Goal: Information Seeking & Learning: Find specific page/section

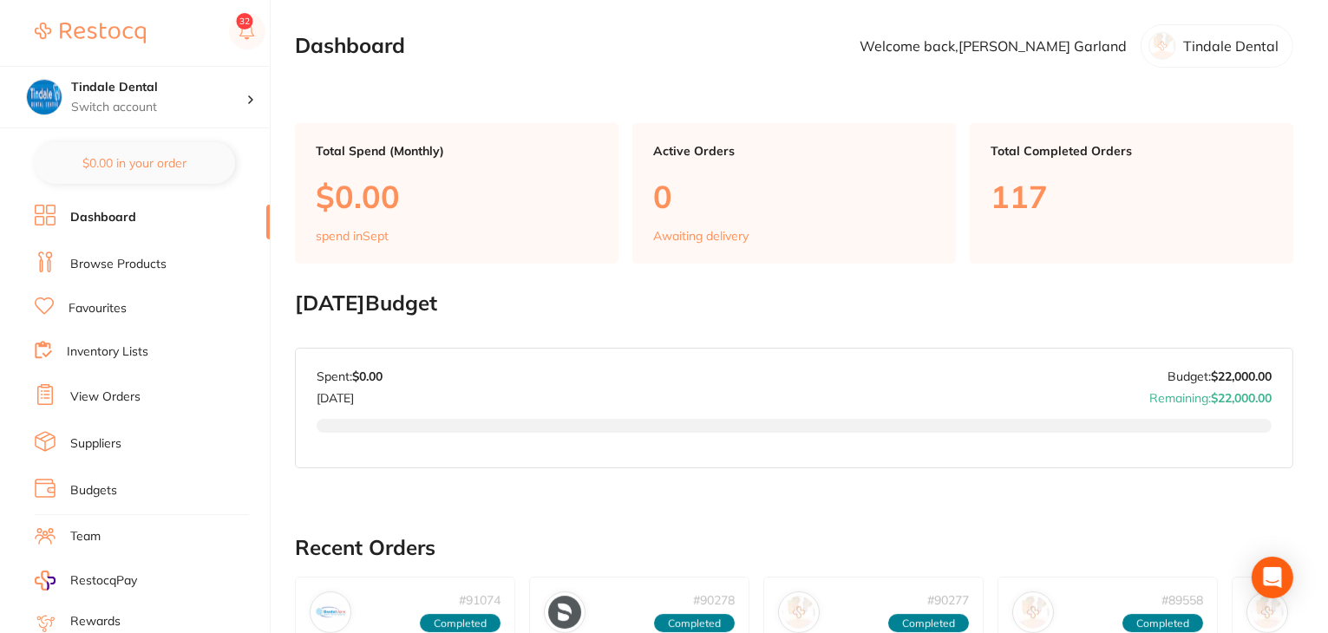
click at [134, 266] on link "Browse Products" at bounding box center [118, 264] width 96 height 17
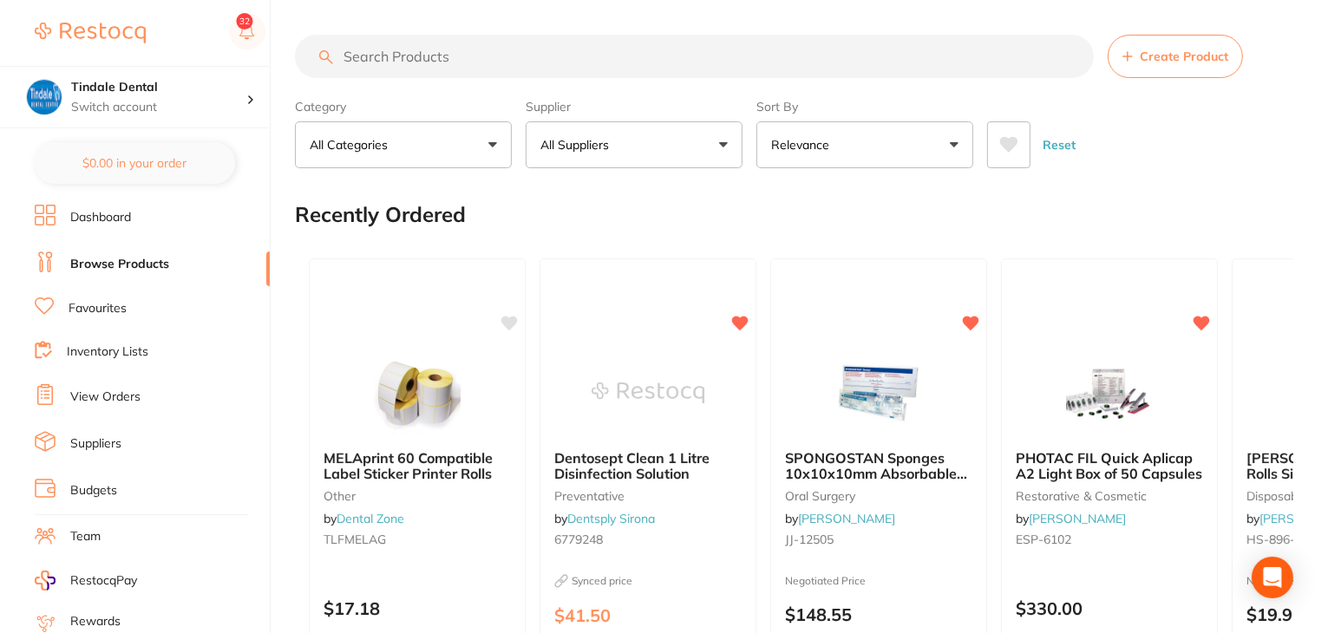
click at [104, 484] on link "Budgets" at bounding box center [93, 490] width 47 height 17
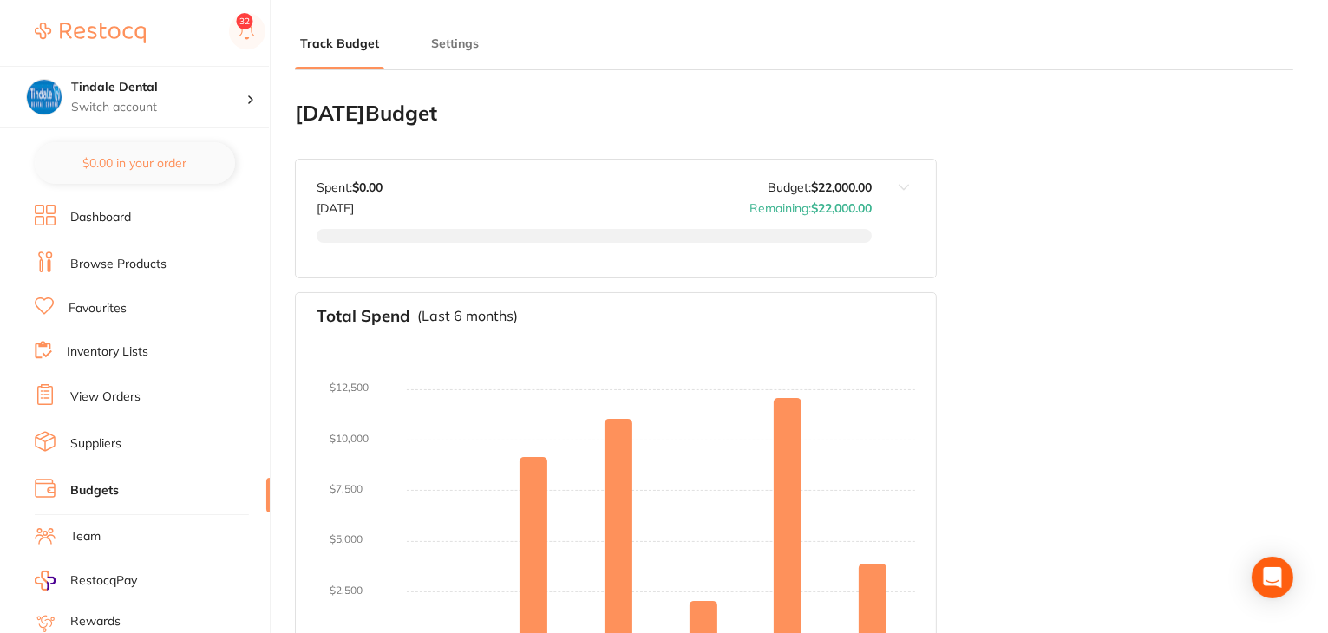
type input "22,000"
type input "0.0"
type input "22,000"
click at [453, 43] on button "Settings" at bounding box center [455, 44] width 58 height 16
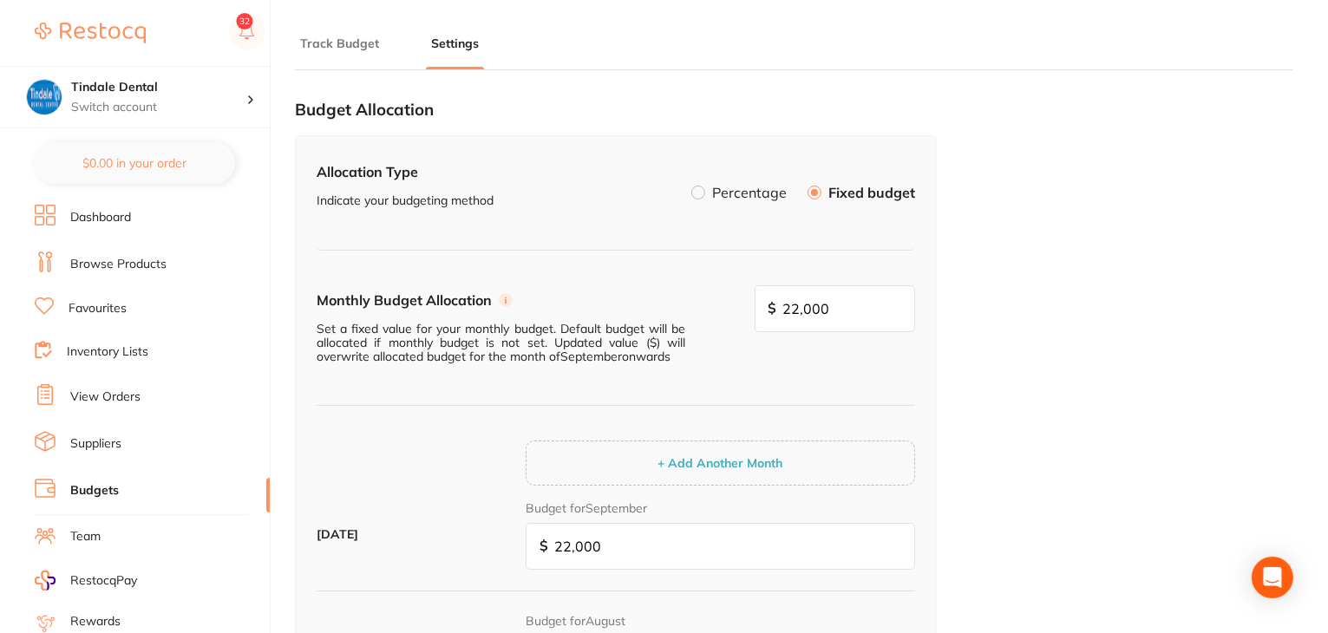
click at [126, 257] on link "Browse Products" at bounding box center [118, 264] width 96 height 17
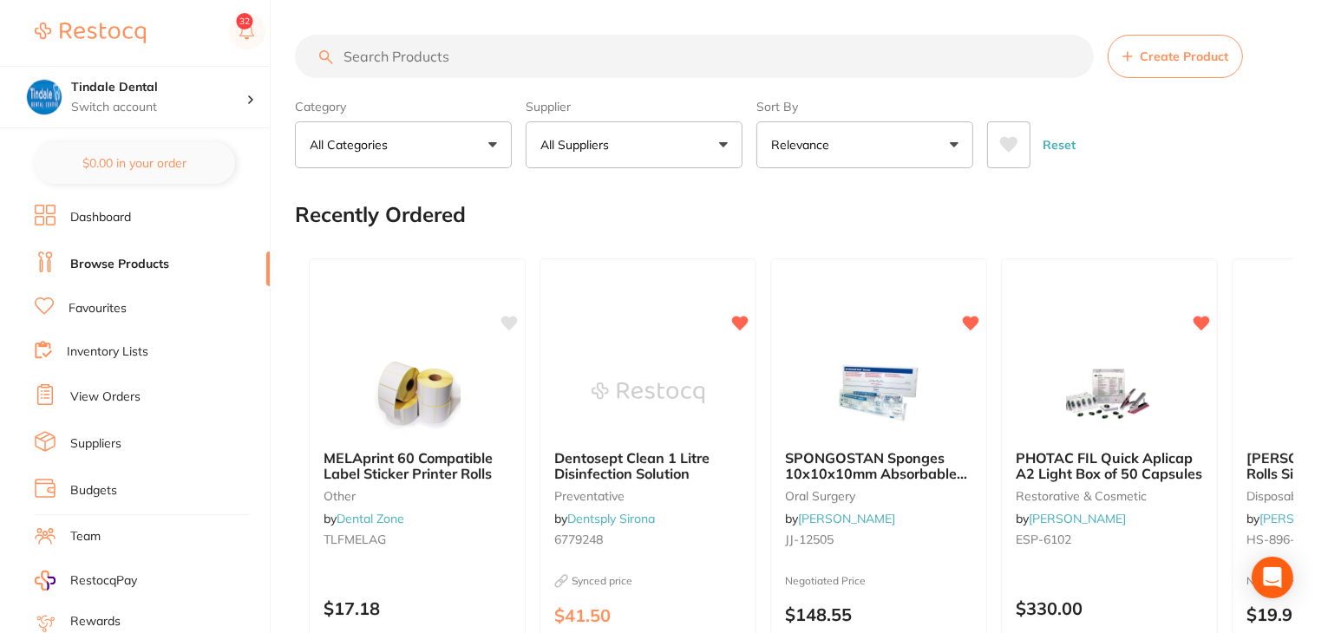
click at [95, 482] on link "Budgets" at bounding box center [93, 490] width 47 height 17
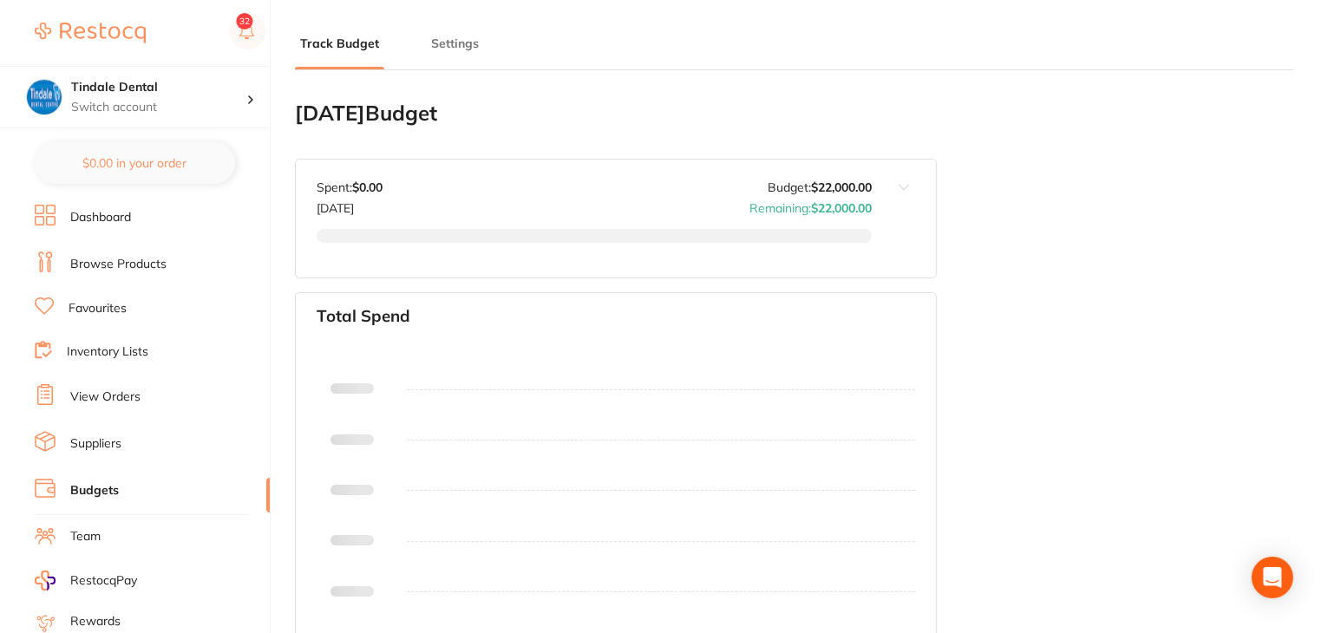
type input "22,000"
type input "0.0"
type input "22,000"
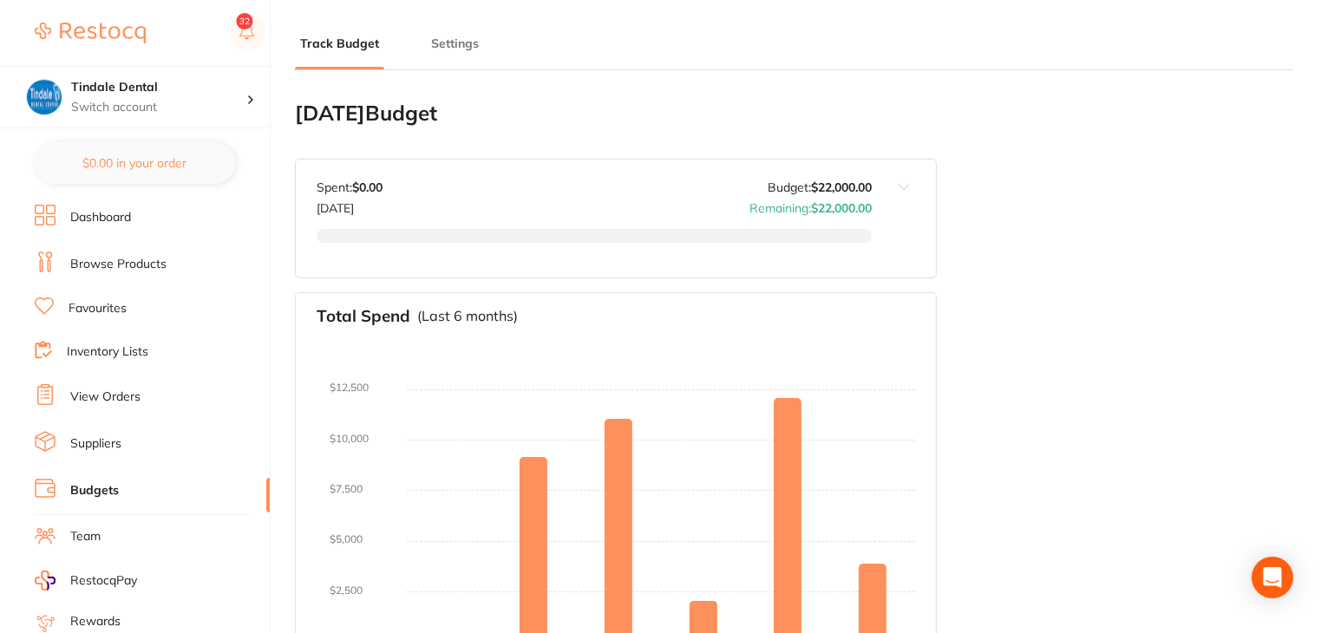
click at [101, 217] on link "Dashboard" at bounding box center [100, 217] width 61 height 17
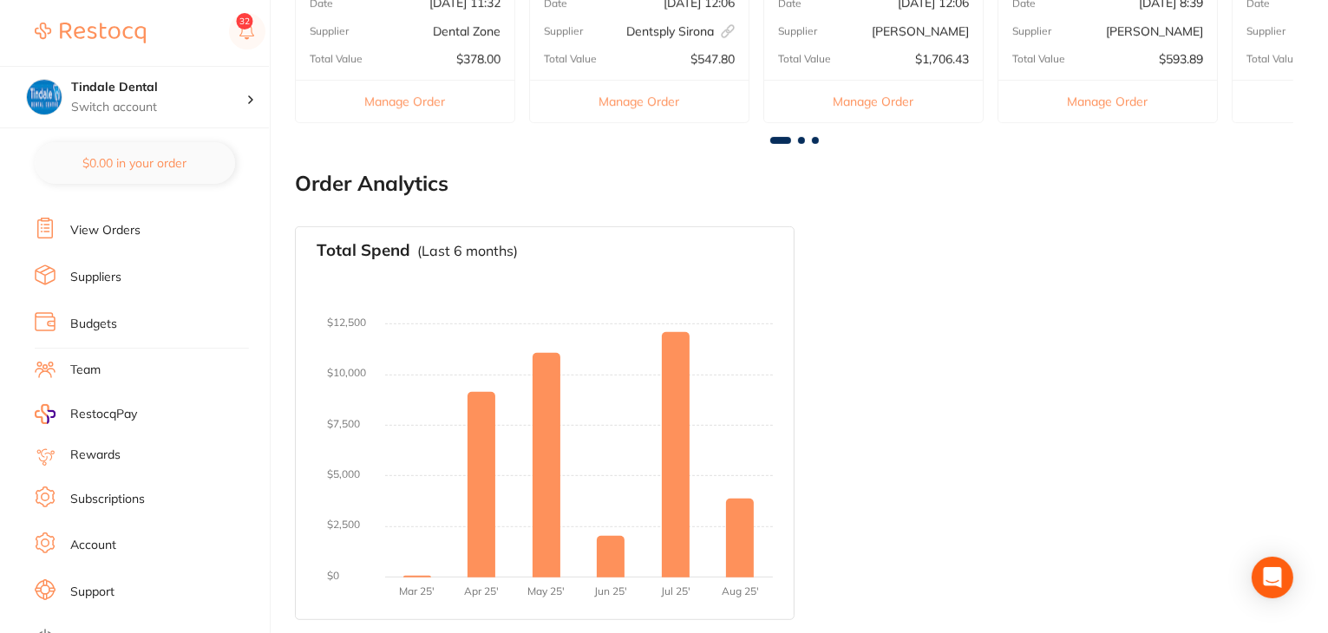
scroll to position [174, 0]
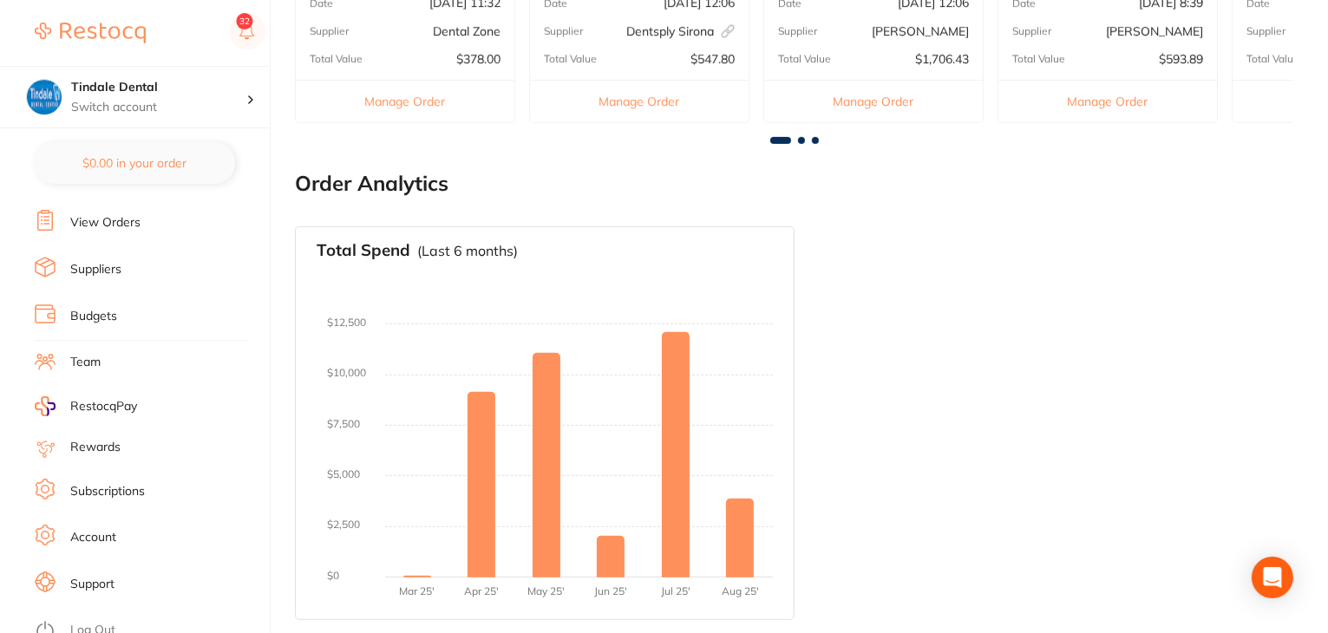
click at [110, 622] on link "Log Out" at bounding box center [92, 630] width 45 height 17
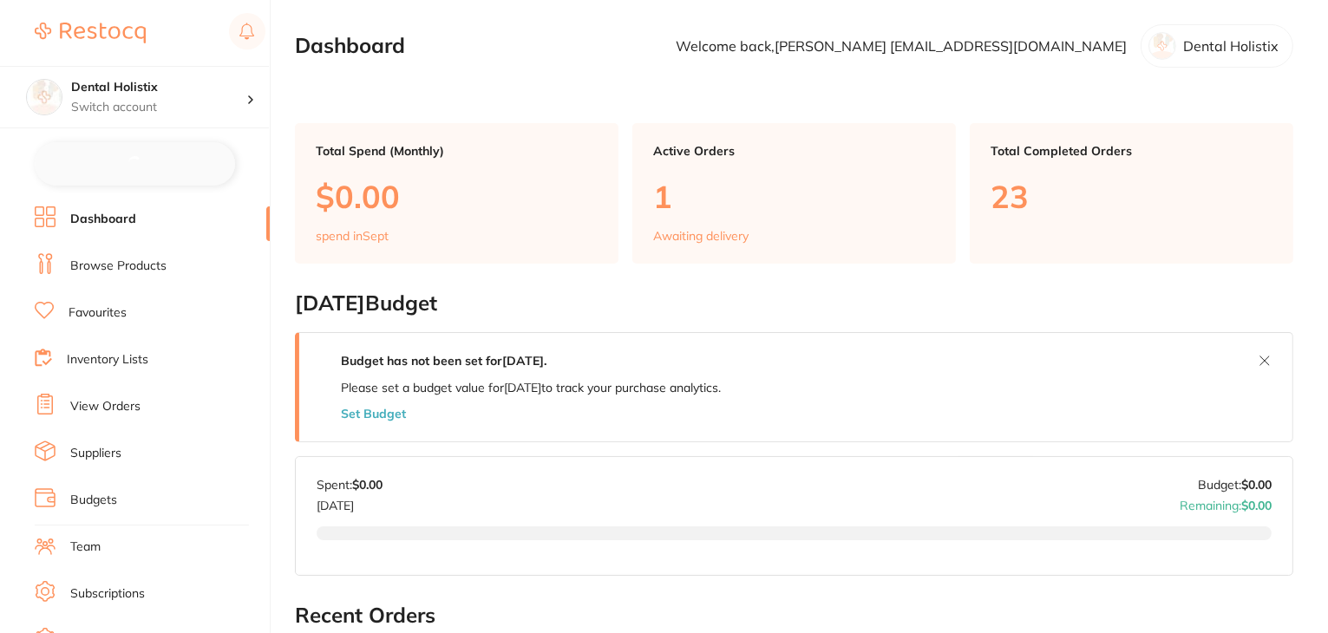
checkbox input "false"
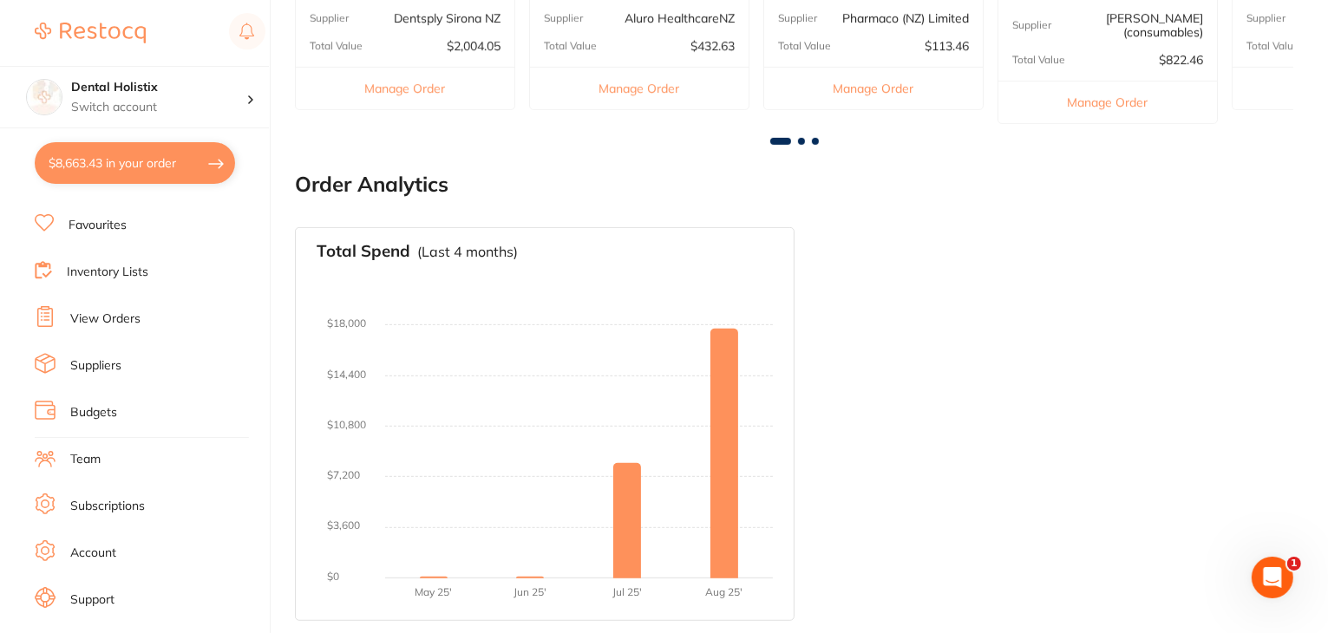
scroll to position [170, 0]
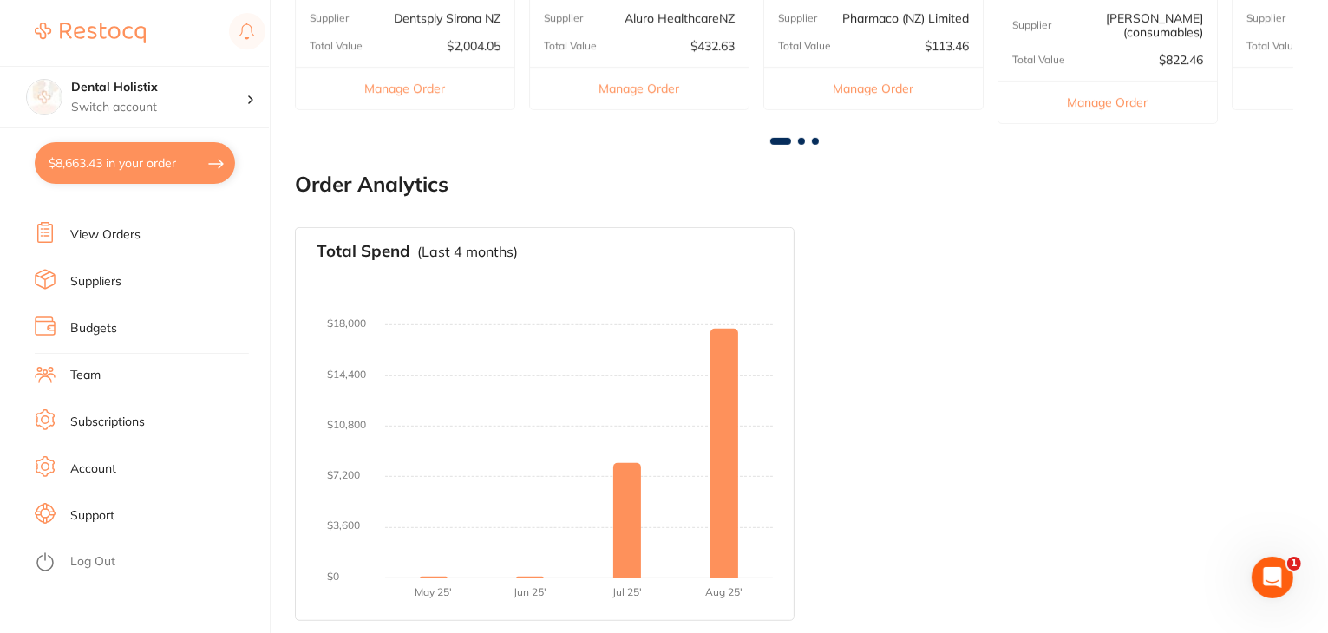
click at [118, 555] on li "Log Out" at bounding box center [150, 562] width 230 height 26
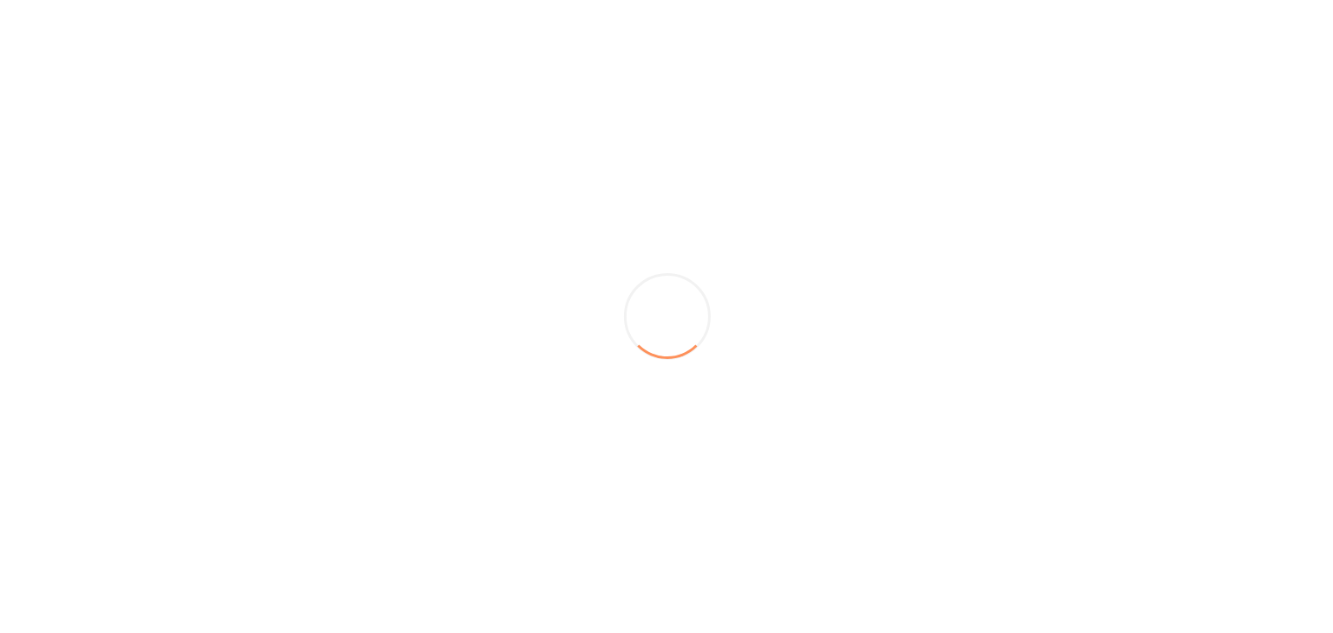
scroll to position [0, 0]
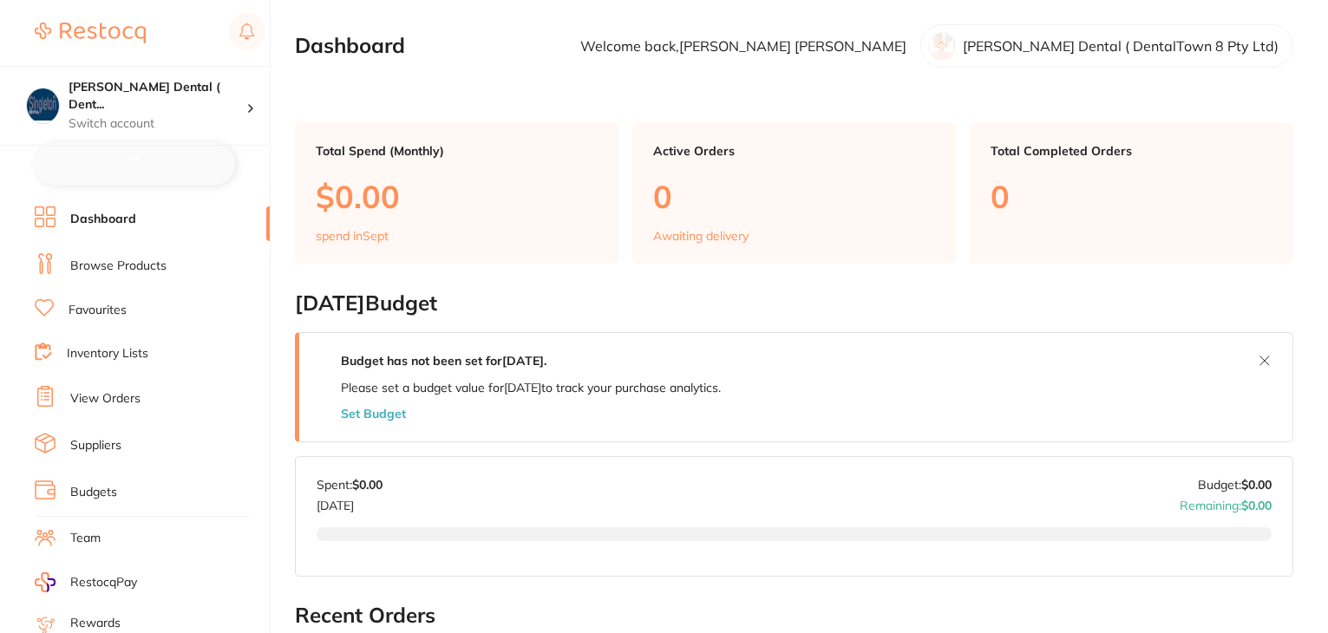
checkbox input "false"
click at [112, 263] on link "Browse Products" at bounding box center [118, 264] width 96 height 17
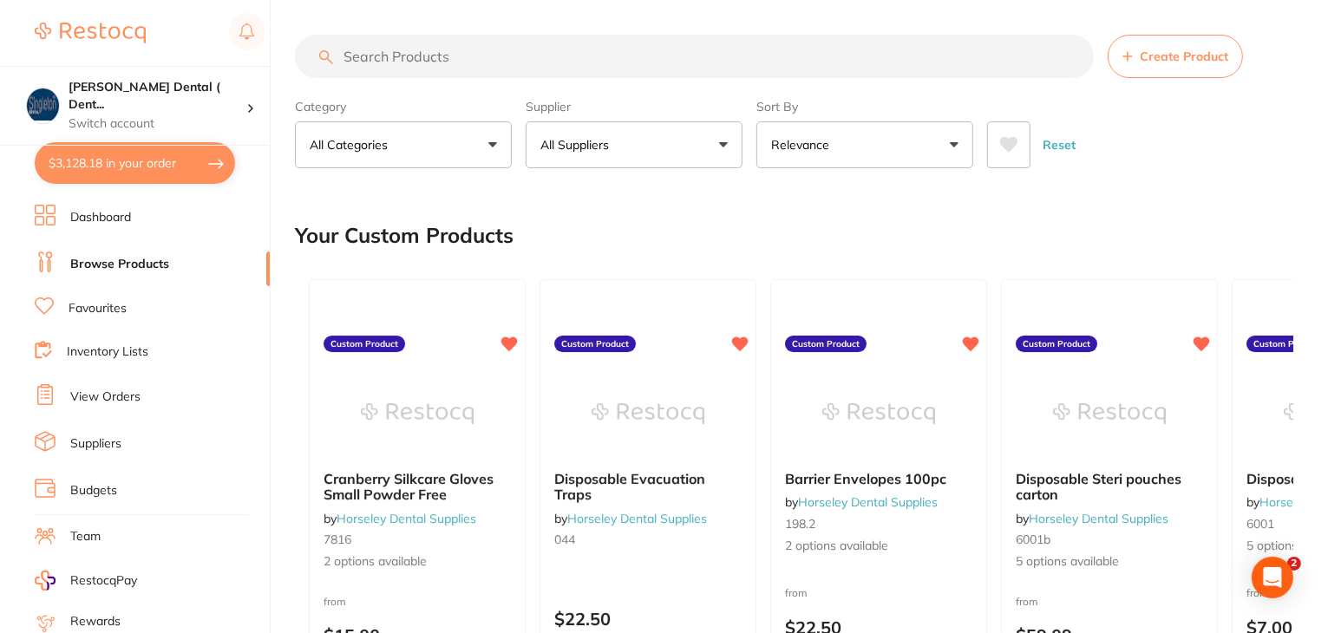
click at [611, 154] on button "All Suppliers" at bounding box center [634, 144] width 217 height 47
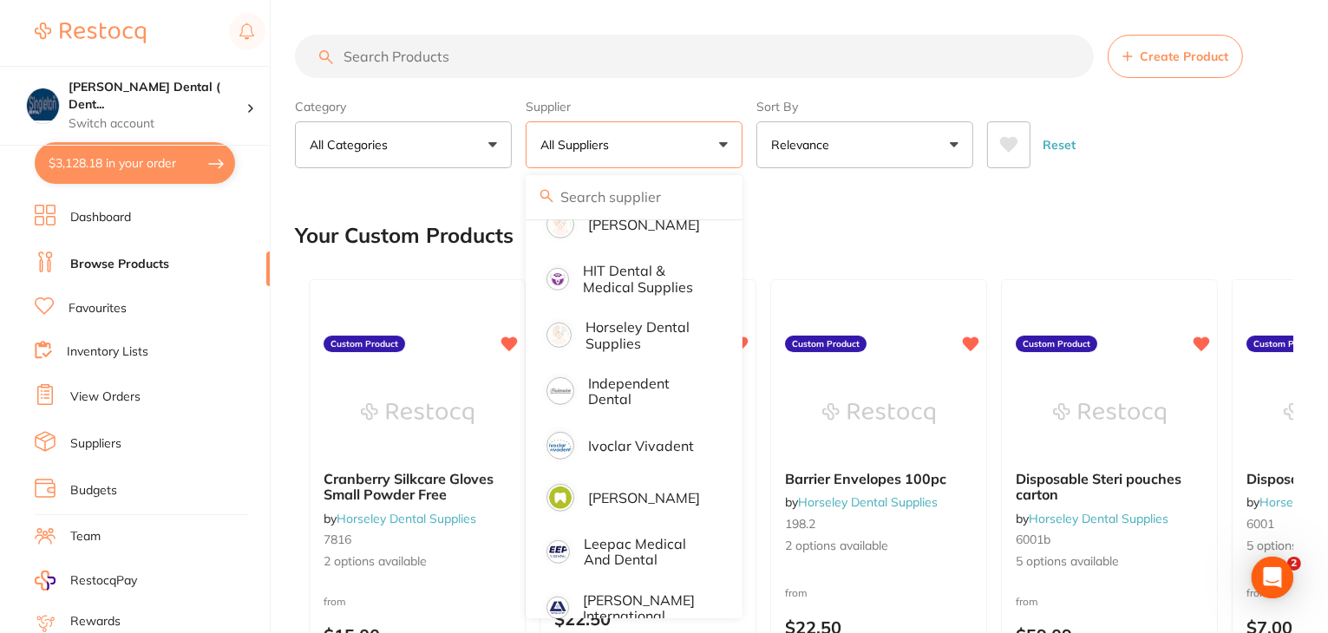
scroll to position [955, 0]
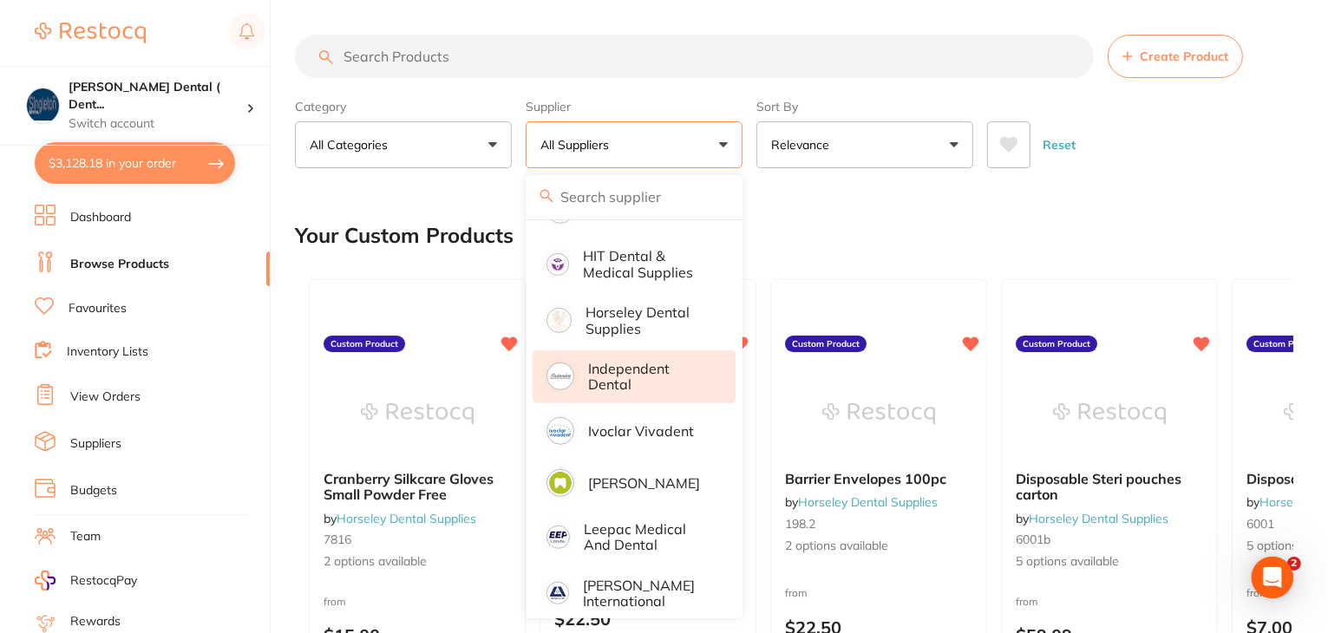
click at [615, 361] on p "Independent Dental" at bounding box center [649, 377] width 123 height 32
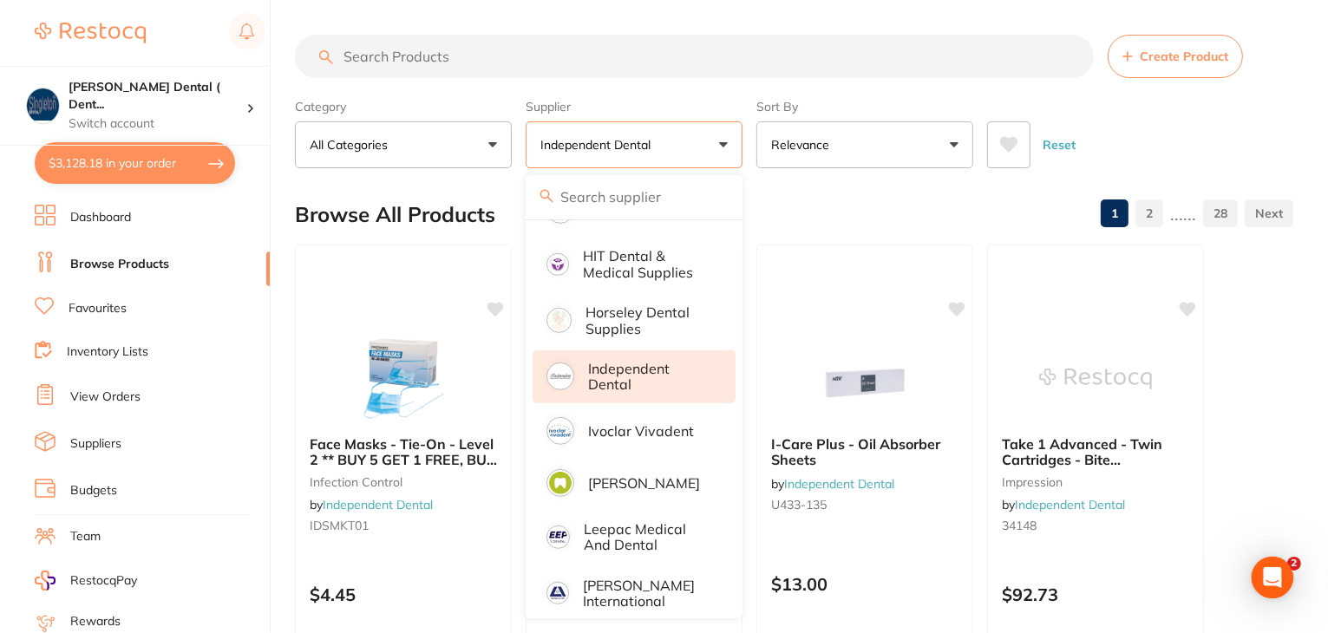
click at [413, 49] on input "search" at bounding box center [694, 56] width 799 height 43
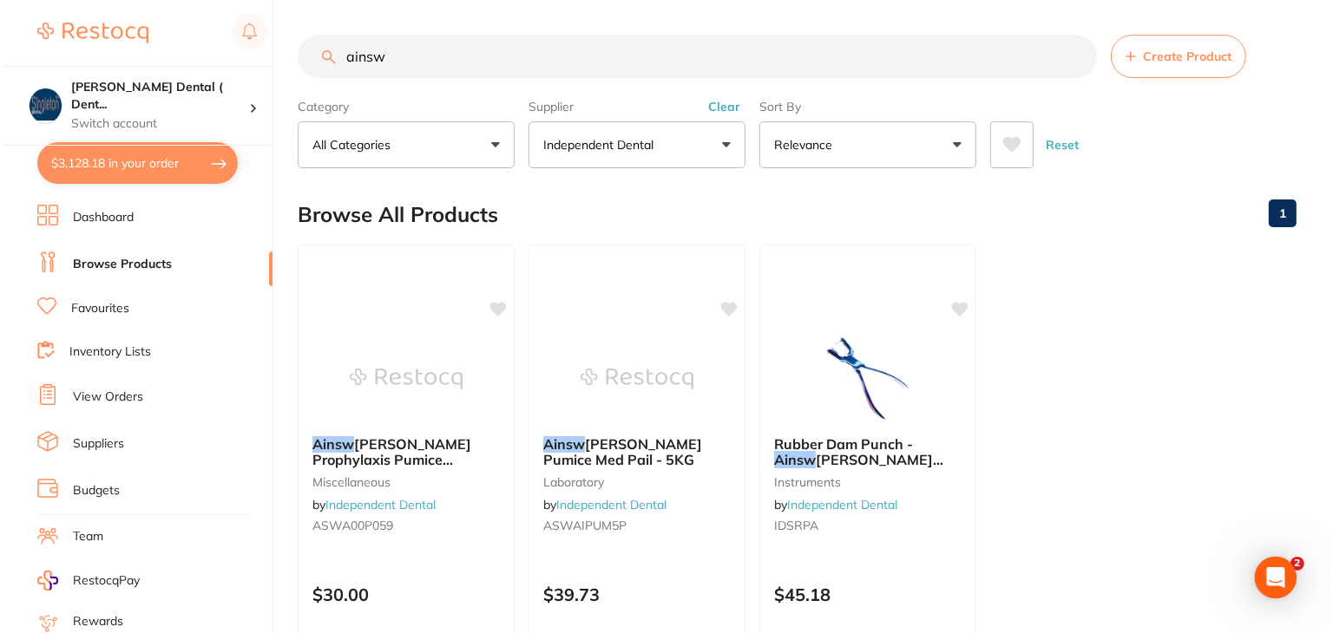
scroll to position [0, 0]
click at [670, 470] on div "Ainsw orth Pumice Med Pail - 5KG laboratory by Independent Dental ASWAIPUM5P" at bounding box center [634, 488] width 217 height 133
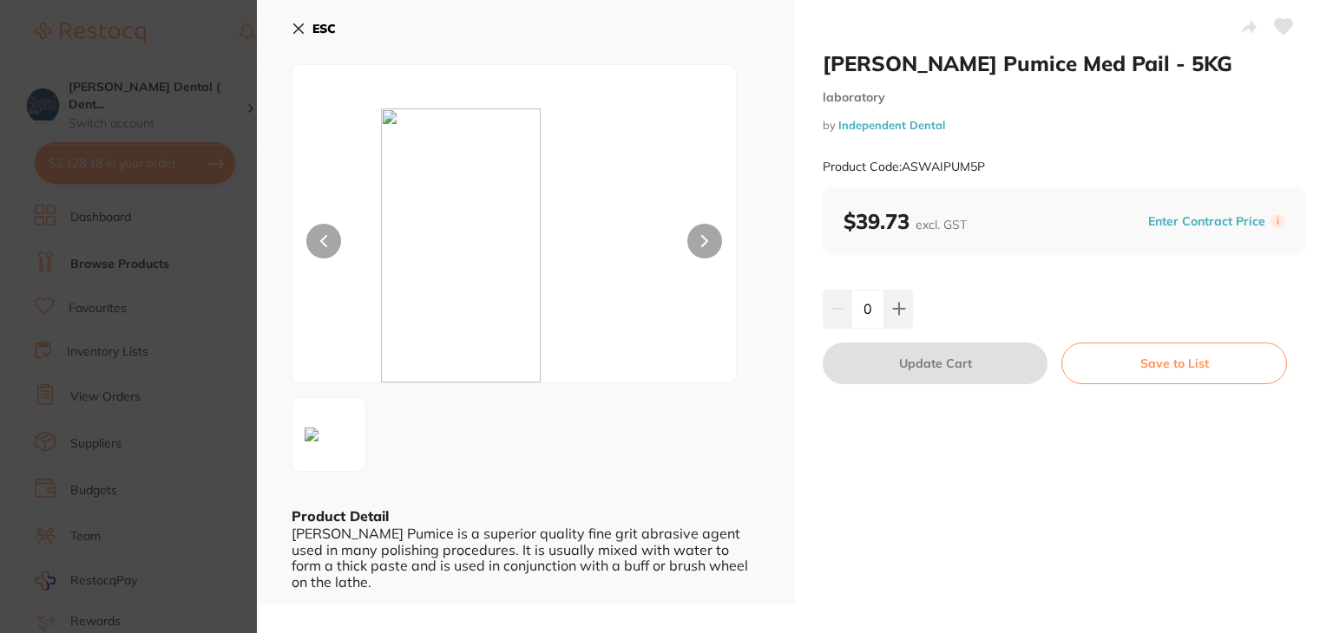
click at [640, 548] on div "Ainsworth Pumice is a superior quality fine grit abrasive agent used in many po…" at bounding box center [526, 558] width 469 height 64
click at [296, 28] on icon at bounding box center [299, 29] width 14 height 14
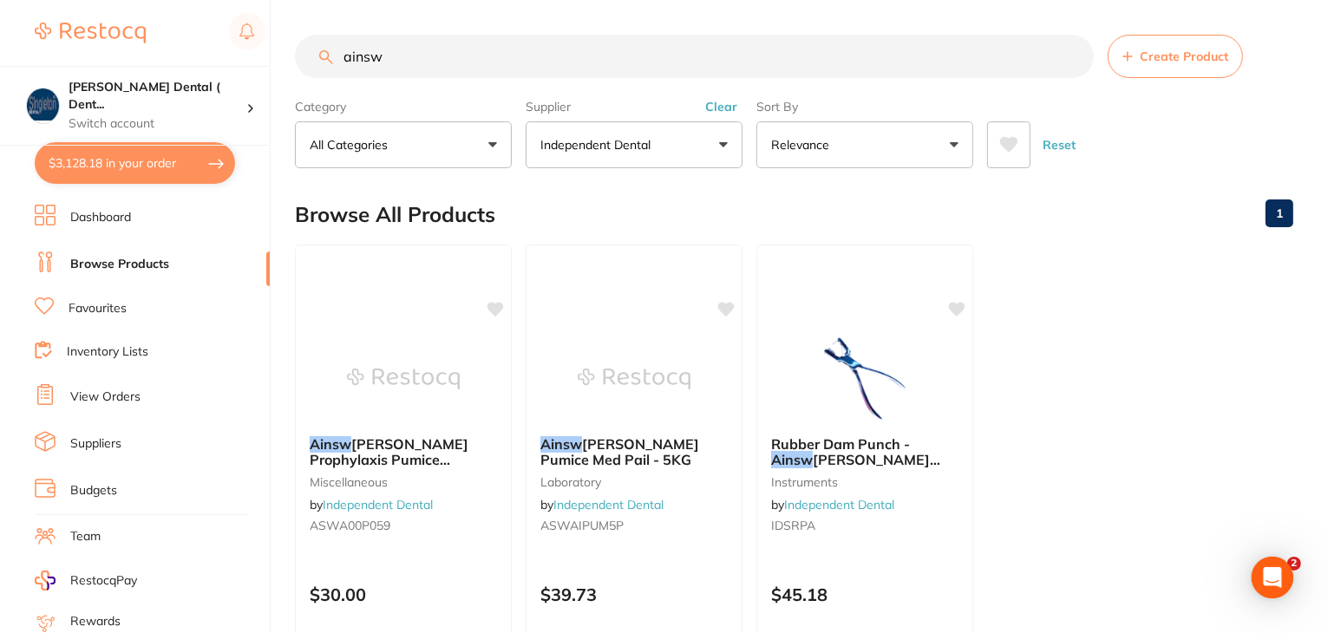
drag, startPoint x: 416, startPoint y: 57, endPoint x: 344, endPoint y: 47, distance: 72.8
click at [344, 47] on input "ainsw" at bounding box center [694, 56] width 799 height 43
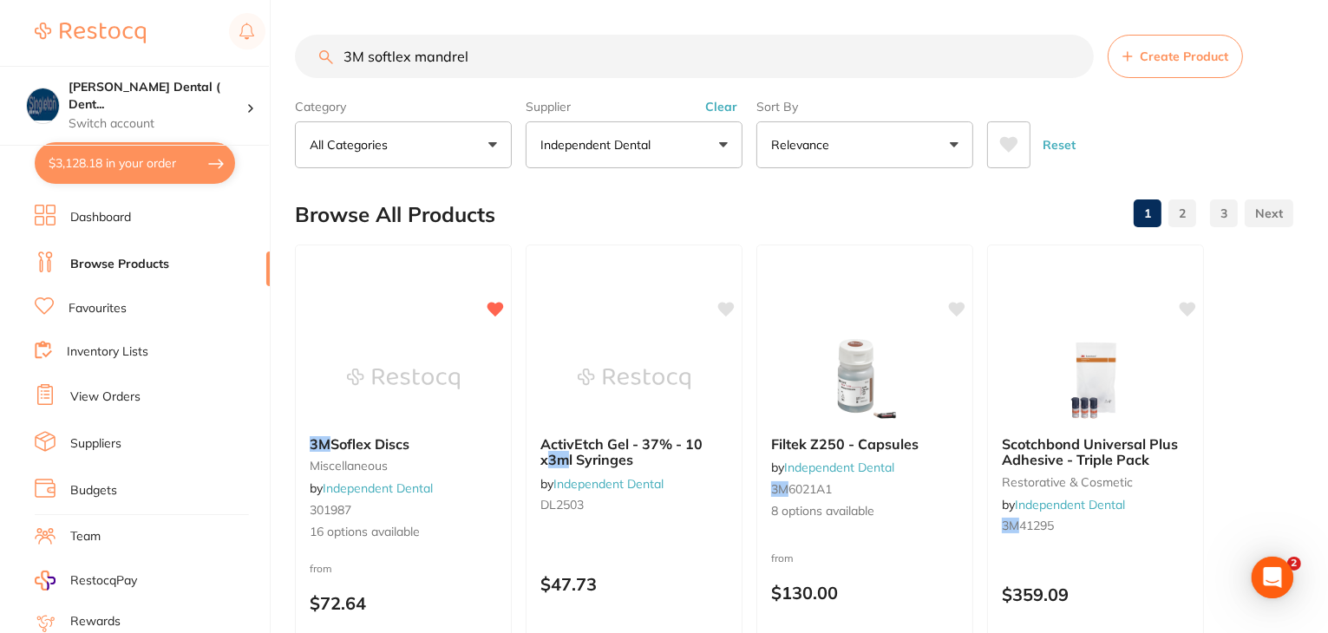
type input "3M softlex mandrels"
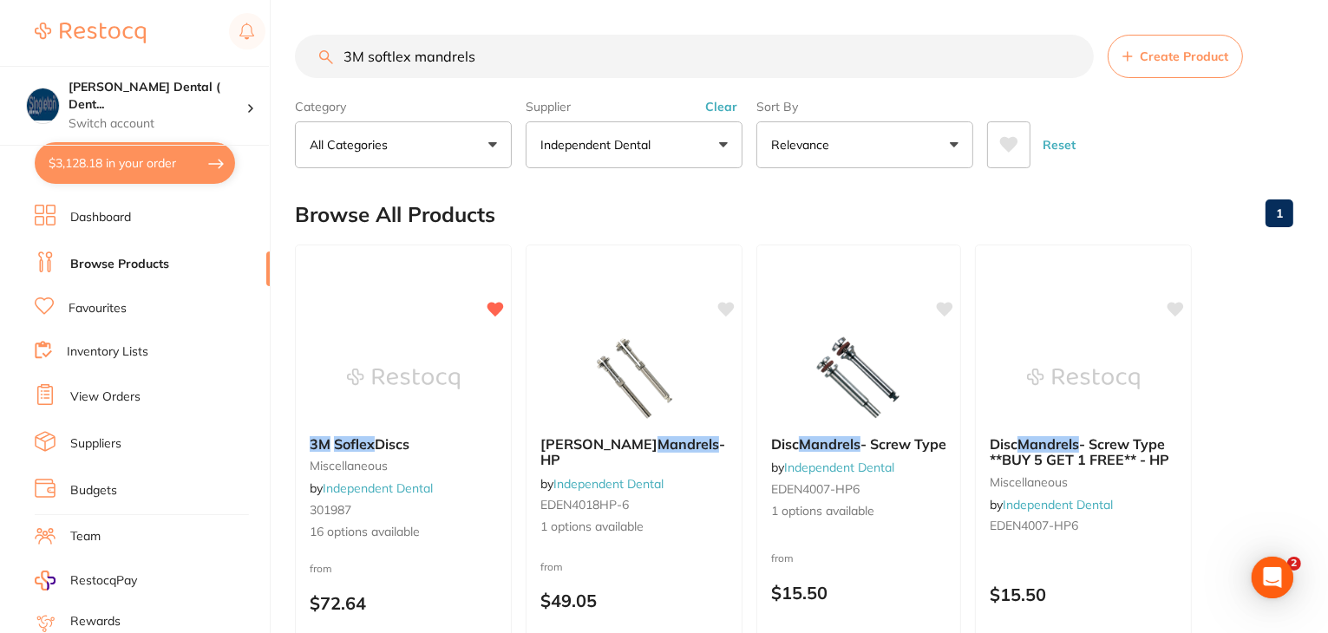
drag, startPoint x: 1073, startPoint y: 58, endPoint x: 869, endPoint y: 57, distance: 203.1
click at [1073, 56] on input "3M softlex mandrels" at bounding box center [694, 56] width 799 height 43
click at [548, 53] on input "search" at bounding box center [694, 56] width 799 height 43
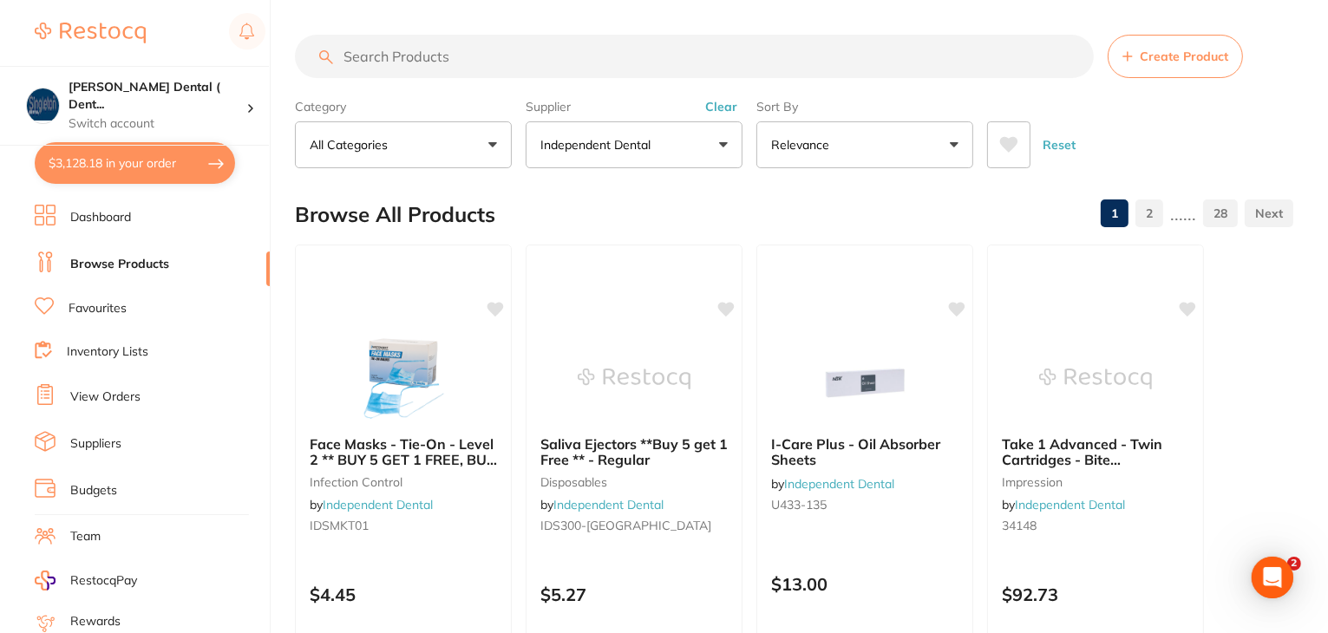
click at [436, 60] on input "search" at bounding box center [694, 56] width 799 height 43
type input "tray sleeves"
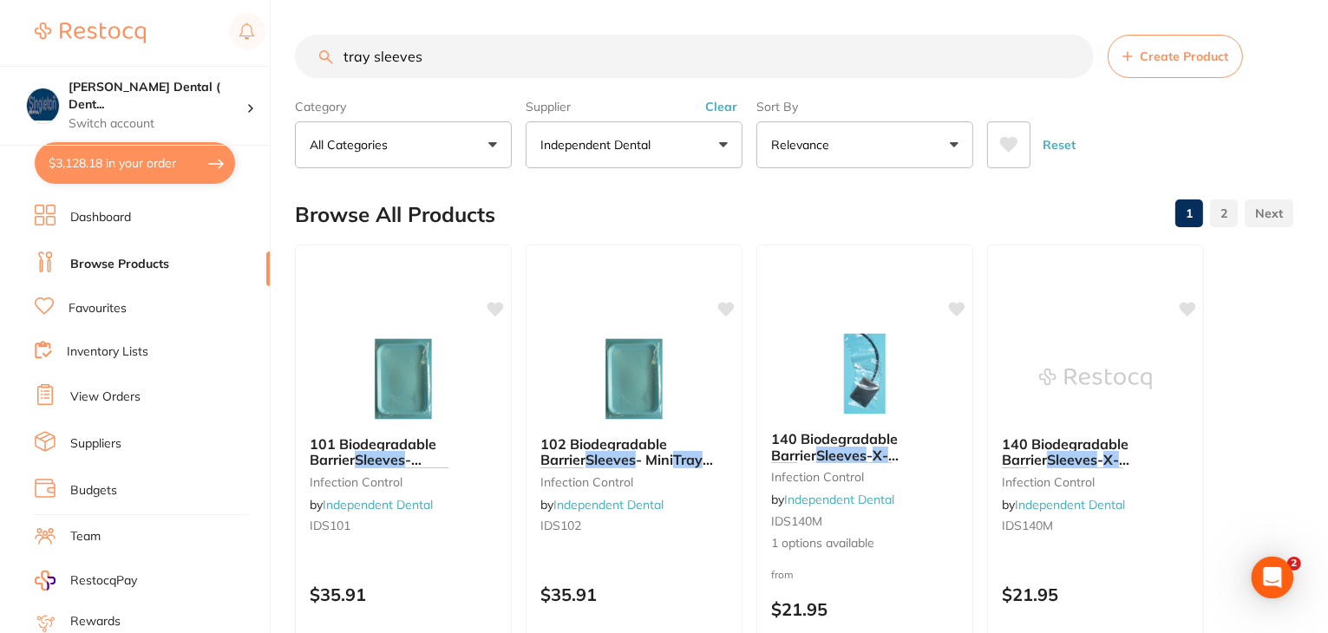
click at [1074, 55] on input "tray sleeves" at bounding box center [694, 56] width 799 height 43
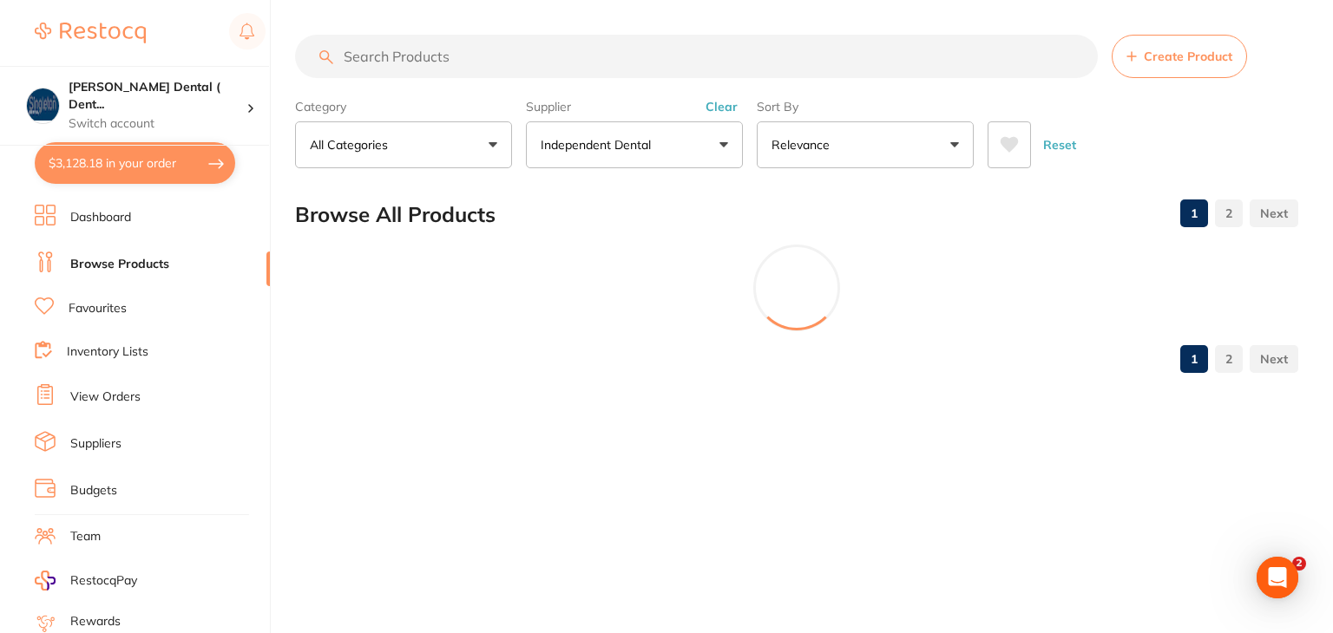
click at [444, 62] on input "search" at bounding box center [696, 56] width 803 height 43
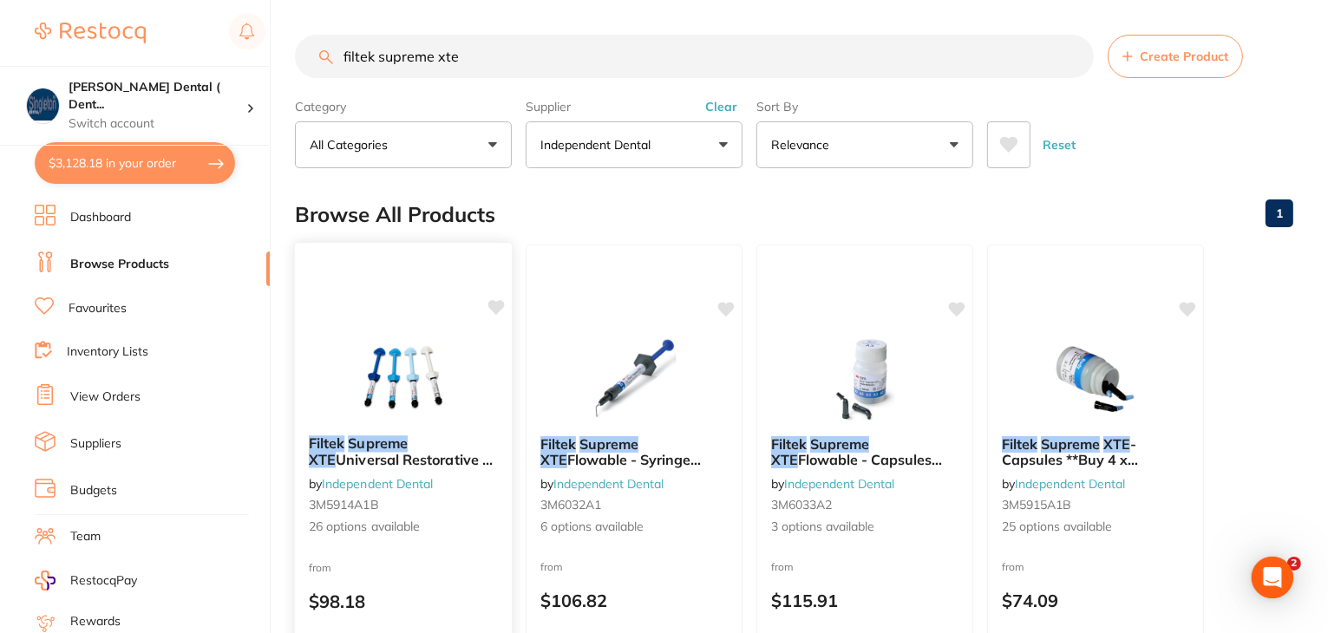
type input "filtek supreme xte"
click at [483, 506] on small "3M5914A1B" at bounding box center [403, 505] width 189 height 14
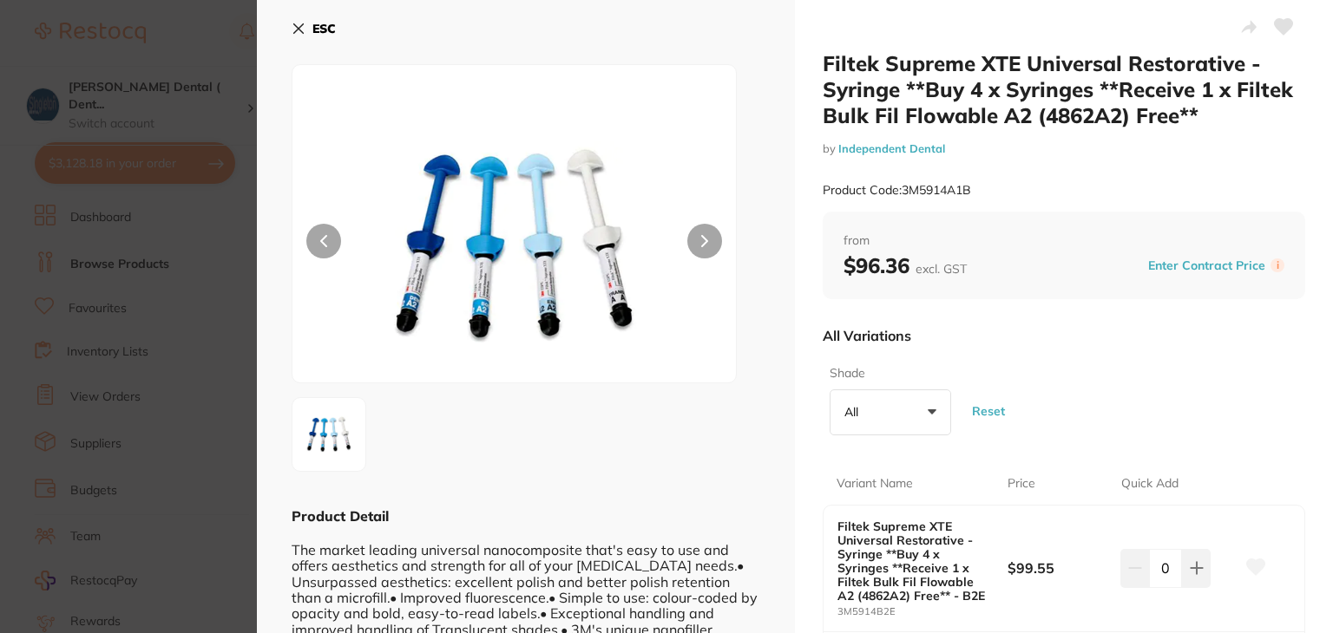
click at [298, 25] on icon at bounding box center [299, 29] width 14 height 14
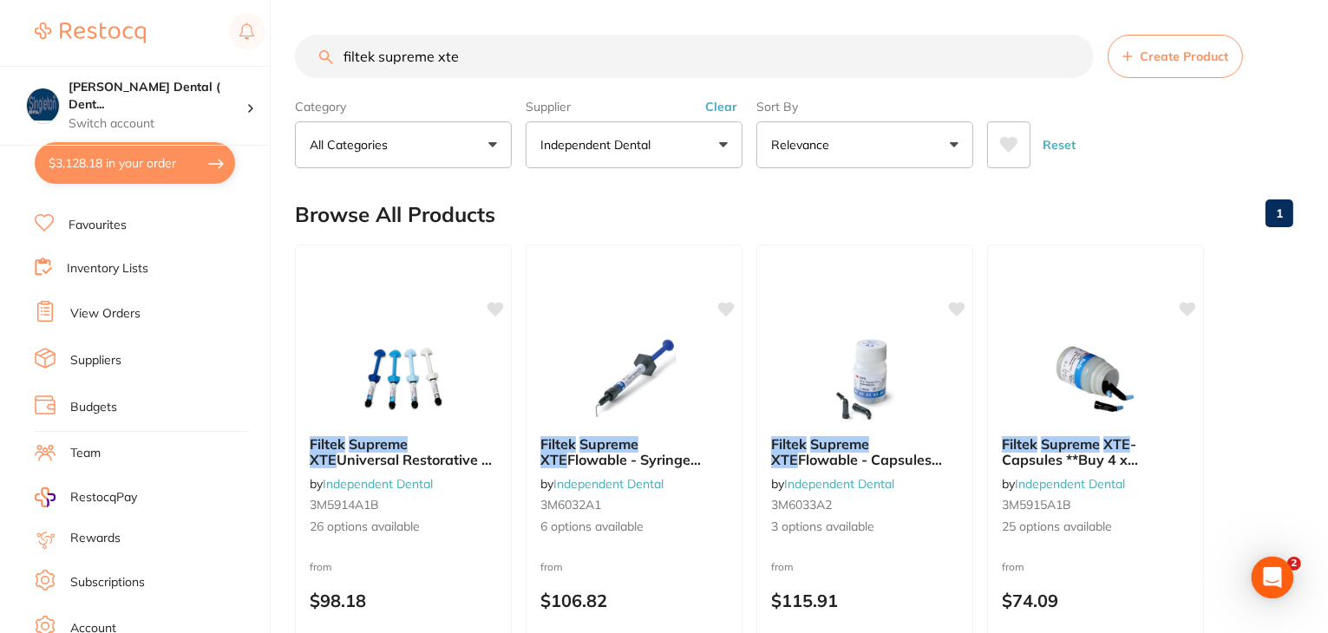
scroll to position [174, 0]
click at [118, 621] on li "Log Out" at bounding box center [150, 631] width 230 height 26
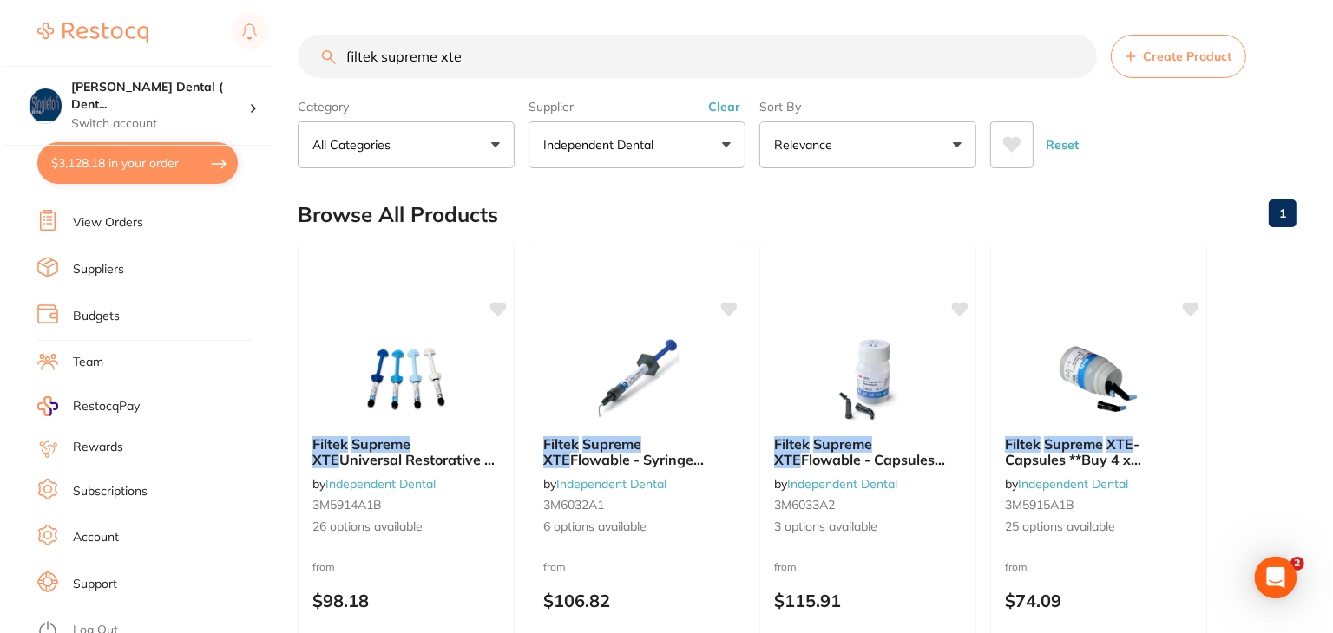
scroll to position [0, 0]
